Goal: Find specific page/section: Find specific page/section

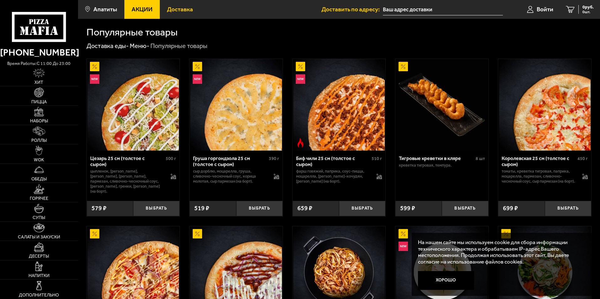
click at [183, 9] on span "Доставка" at bounding box center [180, 9] width 26 height 6
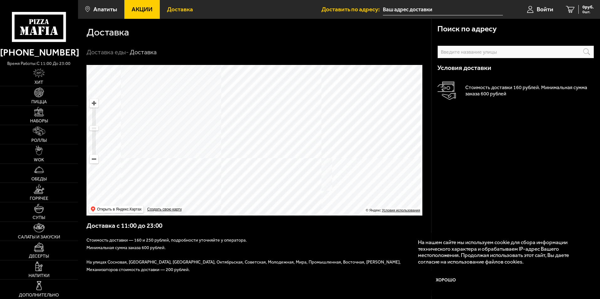
click at [344, 139] on ymaps at bounding box center [254, 140] width 336 height 150
drag, startPoint x: 348, startPoint y: 119, endPoint x: 345, endPoint y: 133, distance: 13.4
click at [345, 133] on ymaps at bounding box center [254, 140] width 336 height 150
click at [343, 123] on ymaps at bounding box center [254, 140] width 336 height 150
drag, startPoint x: 379, startPoint y: 133, endPoint x: 384, endPoint y: 118, distance: 16.5
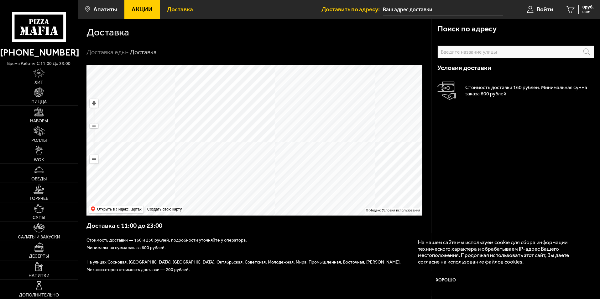
click at [384, 118] on ymaps at bounding box center [254, 140] width 336 height 150
click at [310, 139] on ymaps at bounding box center [254, 140] width 336 height 150
click at [275, 124] on ymaps at bounding box center [254, 140] width 336 height 150
click at [269, 128] on ymaps at bounding box center [254, 140] width 336 height 150
drag, startPoint x: 265, startPoint y: 99, endPoint x: 346, endPoint y: 198, distance: 128.7
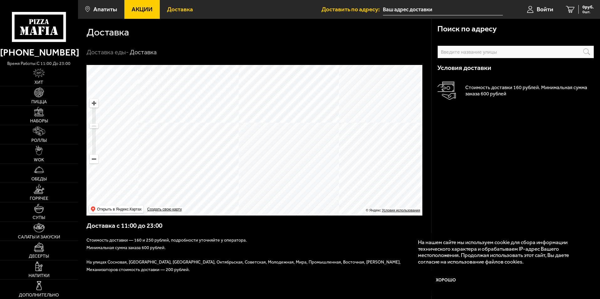
click at [346, 198] on ymaps at bounding box center [254, 140] width 336 height 150
click at [301, 142] on ymaps at bounding box center [254, 140] width 336 height 150
drag, startPoint x: 309, startPoint y: 139, endPoint x: 259, endPoint y: 89, distance: 70.7
click at [259, 89] on ymaps at bounding box center [254, 140] width 336 height 150
click at [267, 168] on ymaps at bounding box center [254, 140] width 336 height 150
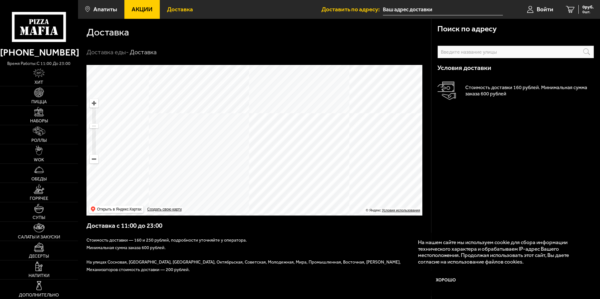
click at [267, 168] on ymaps at bounding box center [254, 140] width 336 height 150
drag, startPoint x: 332, startPoint y: 123, endPoint x: 242, endPoint y: 161, distance: 97.4
click at [242, 161] on ymaps at bounding box center [254, 140] width 336 height 150
click at [289, 112] on ymaps at bounding box center [254, 140] width 336 height 150
click at [290, 112] on ymaps at bounding box center [254, 140] width 336 height 150
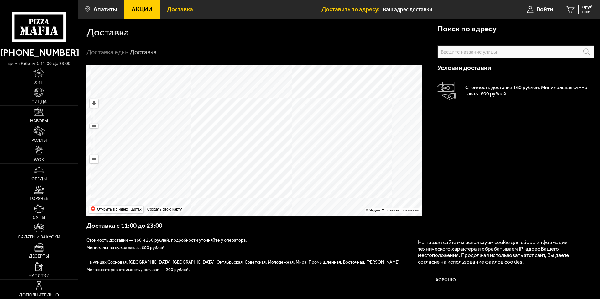
click at [290, 112] on ymaps at bounding box center [254, 140] width 336 height 150
drag, startPoint x: 289, startPoint y: 150, endPoint x: 296, endPoint y: 103, distance: 47.9
click at [296, 103] on ymaps at bounding box center [254, 140] width 336 height 150
drag, startPoint x: 293, startPoint y: 125, endPoint x: 304, endPoint y: 144, distance: 22.2
click at [304, 144] on ymaps at bounding box center [254, 140] width 336 height 150
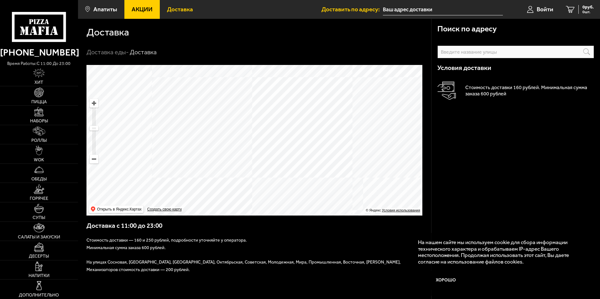
drag, startPoint x: 376, startPoint y: 168, endPoint x: 363, endPoint y: 145, distance: 27.2
click at [363, 145] on ymaps at bounding box center [254, 140] width 336 height 150
click at [302, 157] on ymaps at bounding box center [254, 140] width 336 height 150
click at [326, 114] on ymaps at bounding box center [254, 140] width 336 height 150
drag, startPoint x: 384, startPoint y: 111, endPoint x: 365, endPoint y: 123, distance: 22.0
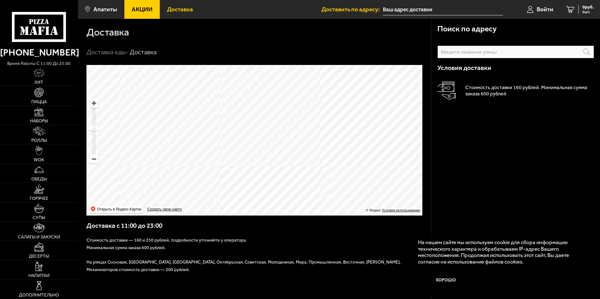
click at [365, 123] on ymaps at bounding box center [254, 140] width 336 height 150
click at [233, 116] on ymaps at bounding box center [254, 140] width 336 height 150
click at [234, 125] on ymaps at bounding box center [254, 140] width 336 height 150
click at [217, 178] on ymaps at bounding box center [254, 140] width 336 height 150
click at [245, 149] on ymaps at bounding box center [254, 140] width 336 height 150
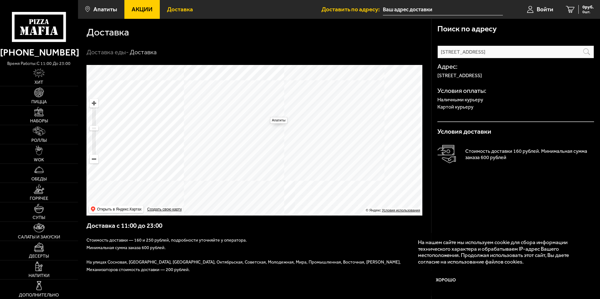
click at [267, 114] on ymaps at bounding box center [254, 140] width 336 height 150
click at [202, 173] on ymaps at bounding box center [254, 140] width 336 height 150
click at [333, 148] on ymaps at bounding box center [254, 140] width 336 height 150
click at [327, 147] on ymaps at bounding box center [254, 140] width 336 height 150
click at [252, 124] on ymaps at bounding box center [254, 140] width 336 height 150
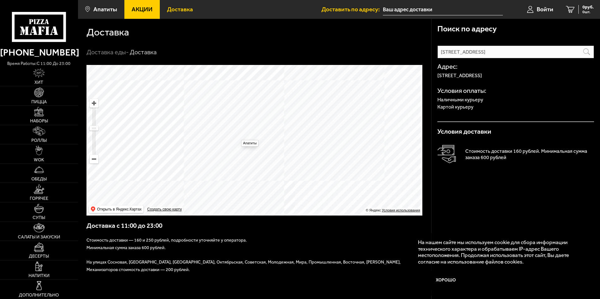
click at [238, 137] on ymaps at bounding box center [254, 140] width 336 height 150
click at [209, 143] on ymaps at bounding box center [254, 140] width 336 height 150
drag, startPoint x: 256, startPoint y: 142, endPoint x: 266, endPoint y: 116, distance: 28.5
click at [266, 116] on ymaps at bounding box center [254, 140] width 336 height 150
click at [257, 75] on ymaps at bounding box center [254, 140] width 336 height 150
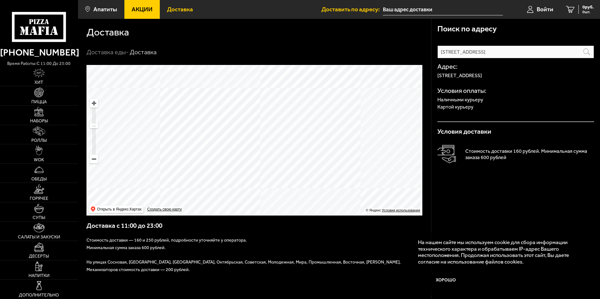
click at [254, 86] on ymaps at bounding box center [254, 140] width 336 height 150
drag, startPoint x: 260, startPoint y: 81, endPoint x: 260, endPoint y: 97, distance: 15.7
click at [260, 97] on ymaps at bounding box center [254, 140] width 336 height 150
click at [257, 93] on ymaps at bounding box center [254, 140] width 336 height 150
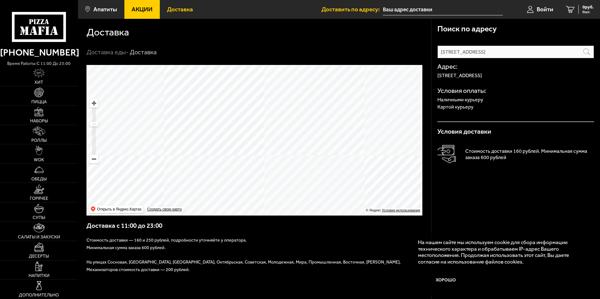
drag, startPoint x: 262, startPoint y: 173, endPoint x: 271, endPoint y: 87, distance: 86.7
click at [271, 87] on ymaps at bounding box center [254, 140] width 336 height 150
click at [224, 127] on ymaps at bounding box center [254, 140] width 336 height 150
click at [232, 124] on ymaps at bounding box center [254, 140] width 336 height 150
drag, startPoint x: 268, startPoint y: 172, endPoint x: 285, endPoint y: 96, distance: 77.6
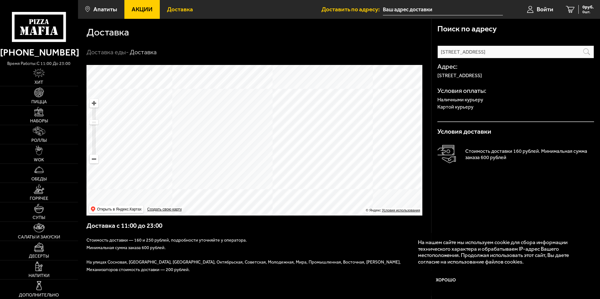
click at [285, 96] on ymaps at bounding box center [254, 140] width 336 height 150
click at [316, 140] on ymaps at bounding box center [254, 140] width 336 height 150
click at [315, 142] on ymaps at bounding box center [254, 140] width 336 height 150
drag, startPoint x: 271, startPoint y: 97, endPoint x: 285, endPoint y: 185, distance: 89.4
click at [285, 185] on ymaps at bounding box center [254, 140] width 336 height 150
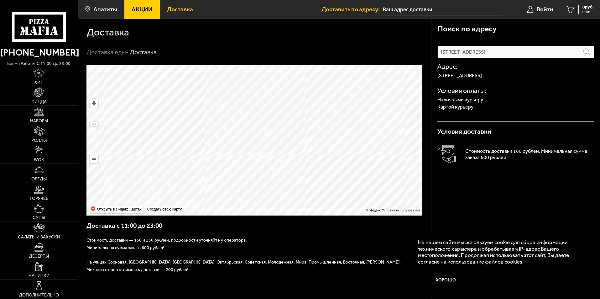
drag, startPoint x: 289, startPoint y: 119, endPoint x: 272, endPoint y: 197, distance: 79.8
click at [272, 197] on ymaps at bounding box center [254, 140] width 336 height 150
drag, startPoint x: 309, startPoint y: 144, endPoint x: 298, endPoint y: 124, distance: 23.4
click at [298, 124] on ymaps at bounding box center [254, 140] width 336 height 150
click at [240, 123] on ymaps at bounding box center [254, 140] width 336 height 150
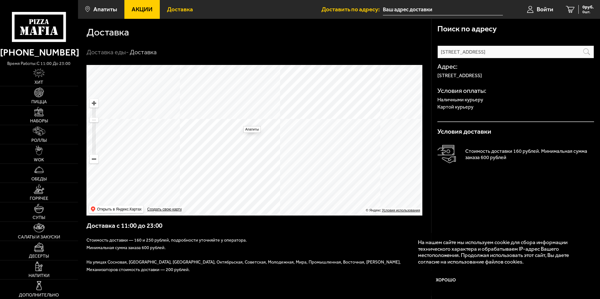
click at [240, 123] on ymaps at bounding box center [254, 140] width 336 height 150
click at [207, 128] on ymaps at bounding box center [254, 140] width 336 height 150
click at [221, 135] on ymaps at bounding box center [254, 140] width 336 height 150
type input "[STREET_ADDRESS]"
click at [222, 135] on ymaps at bounding box center [254, 140] width 336 height 150
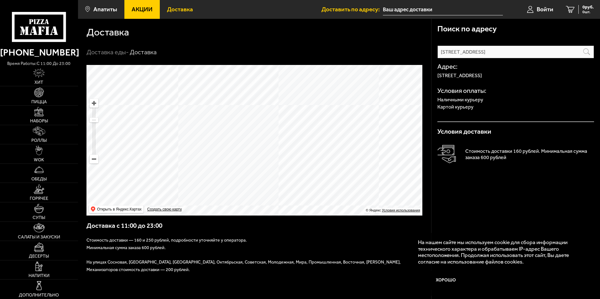
drag, startPoint x: 192, startPoint y: 133, endPoint x: 291, endPoint y: 119, distance: 99.7
click at [291, 119] on ymaps at bounding box center [254, 140] width 336 height 150
click at [484, 192] on div "Поиск по адресу [STREET_ADDRESS] Информация по адресу [GEOGRAPHIC_DATA]: [STREE…" at bounding box center [515, 185] width 169 height 333
click at [91, 8] on link "Апатиты" at bounding box center [101, 9] width 46 height 19
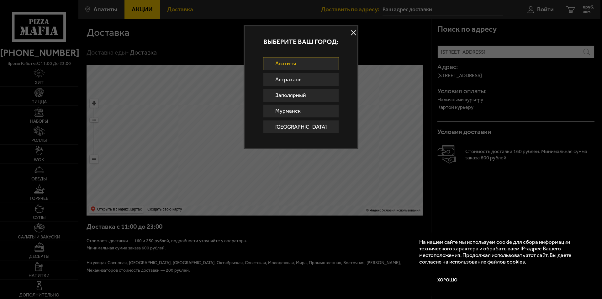
click at [349, 32] on button at bounding box center [353, 32] width 9 height 9
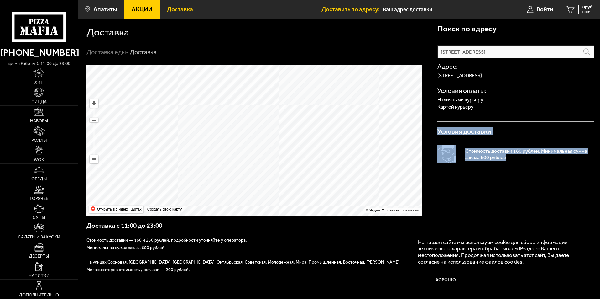
drag, startPoint x: 452, startPoint y: 138, endPoint x: 539, endPoint y: 168, distance: 91.6
click at [539, 168] on div "Поиск по адресу [STREET_ADDRESS] Информация по адресу [GEOGRAPHIC_DATA]: [STREE…" at bounding box center [515, 185] width 169 height 333
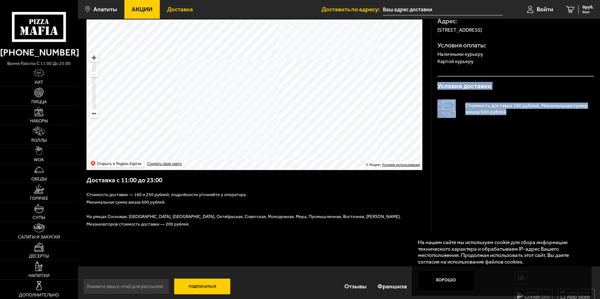
scroll to position [53, 0]
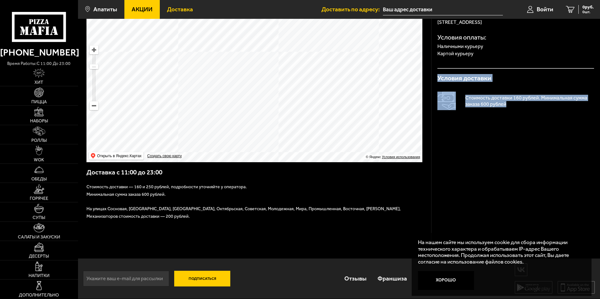
click at [503, 124] on div "Условия доставки Стоимость доставки 160 рублей. Минимальная сумма заказа 600 ру…" at bounding box center [515, 99] width 157 height 61
